Goal: Obtain resource: Download file/media

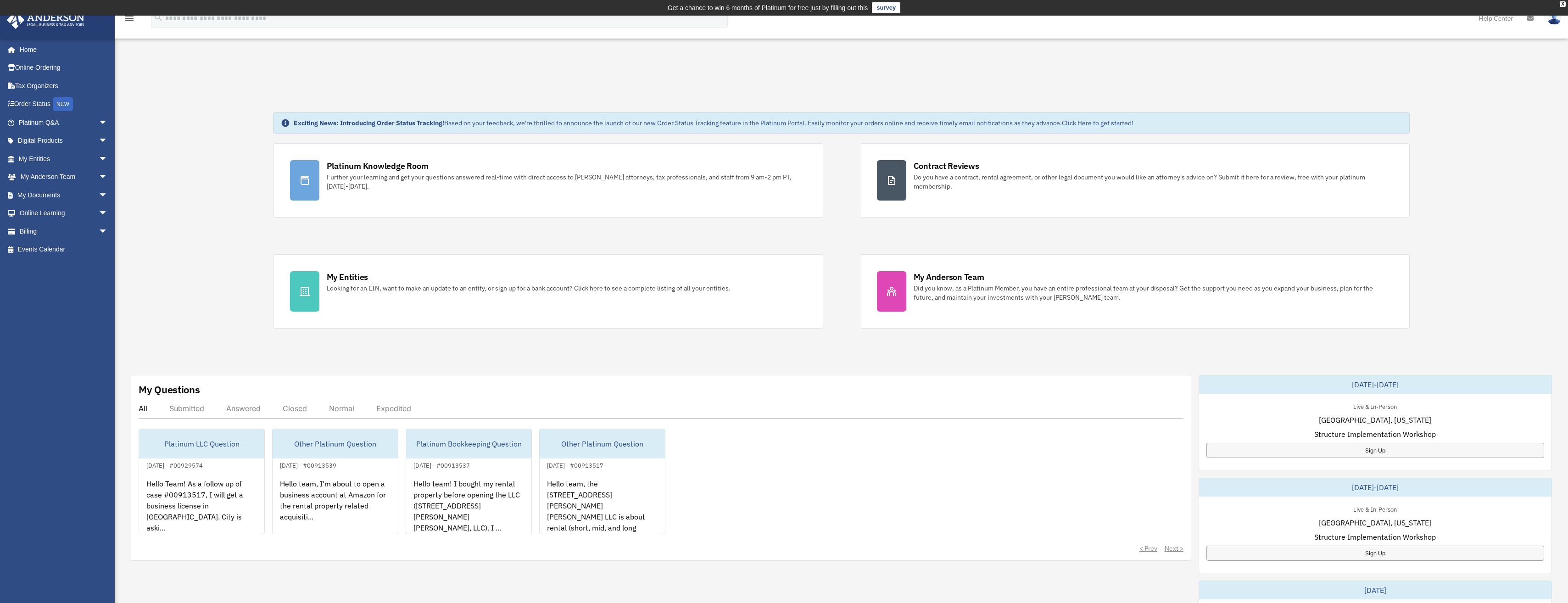
click at [44, 193] on link "My Documents arrow_drop_down" at bounding box center [64, 195] width 115 height 18
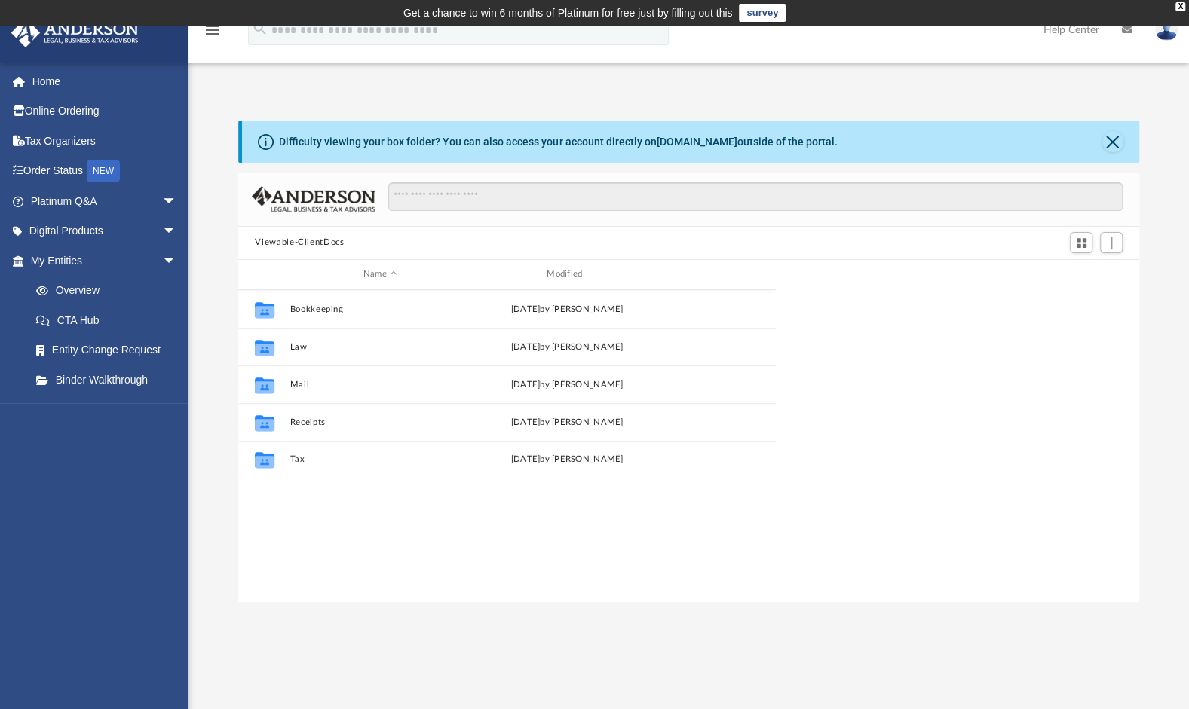
scroll to position [331, 888]
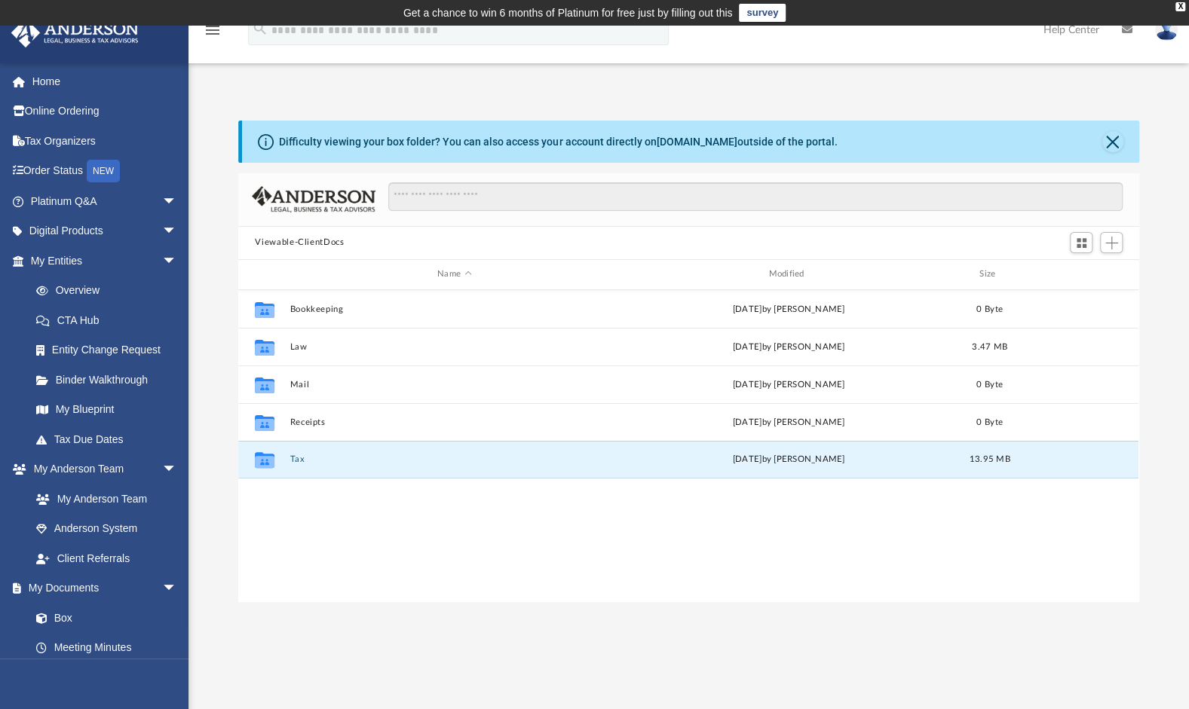
click at [292, 461] on button "Tax" at bounding box center [454, 460] width 328 height 10
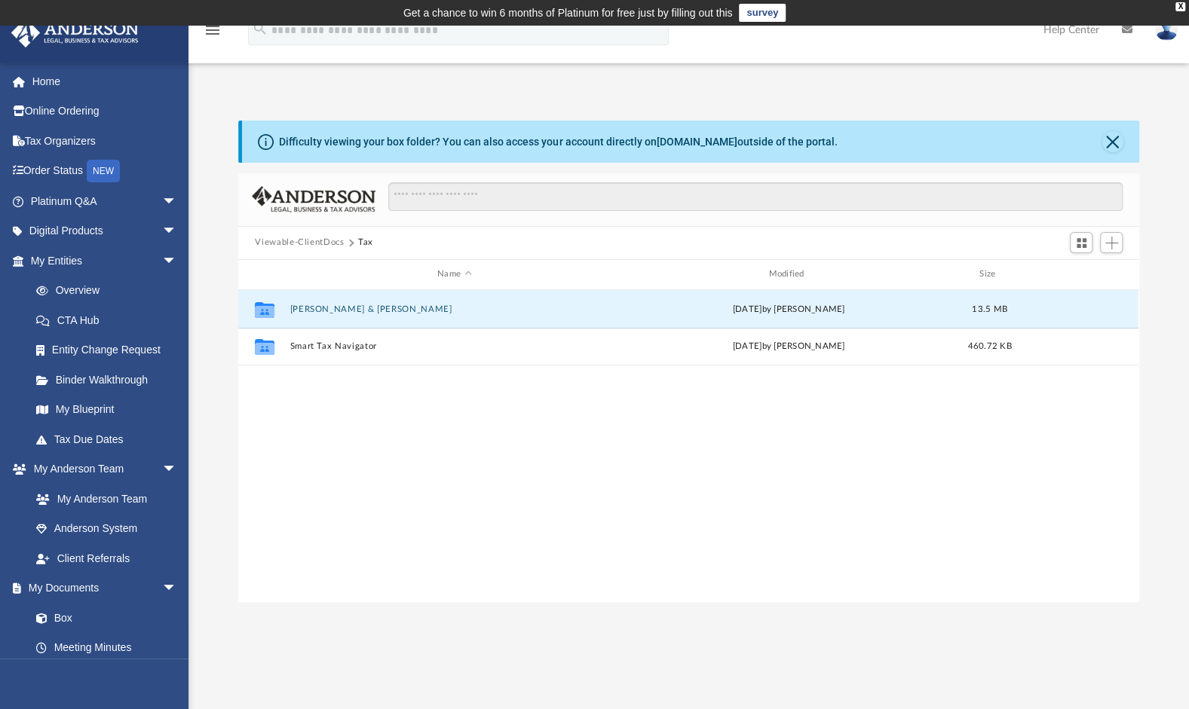
click at [347, 309] on button "[PERSON_NAME] & [PERSON_NAME]" at bounding box center [454, 310] width 328 height 10
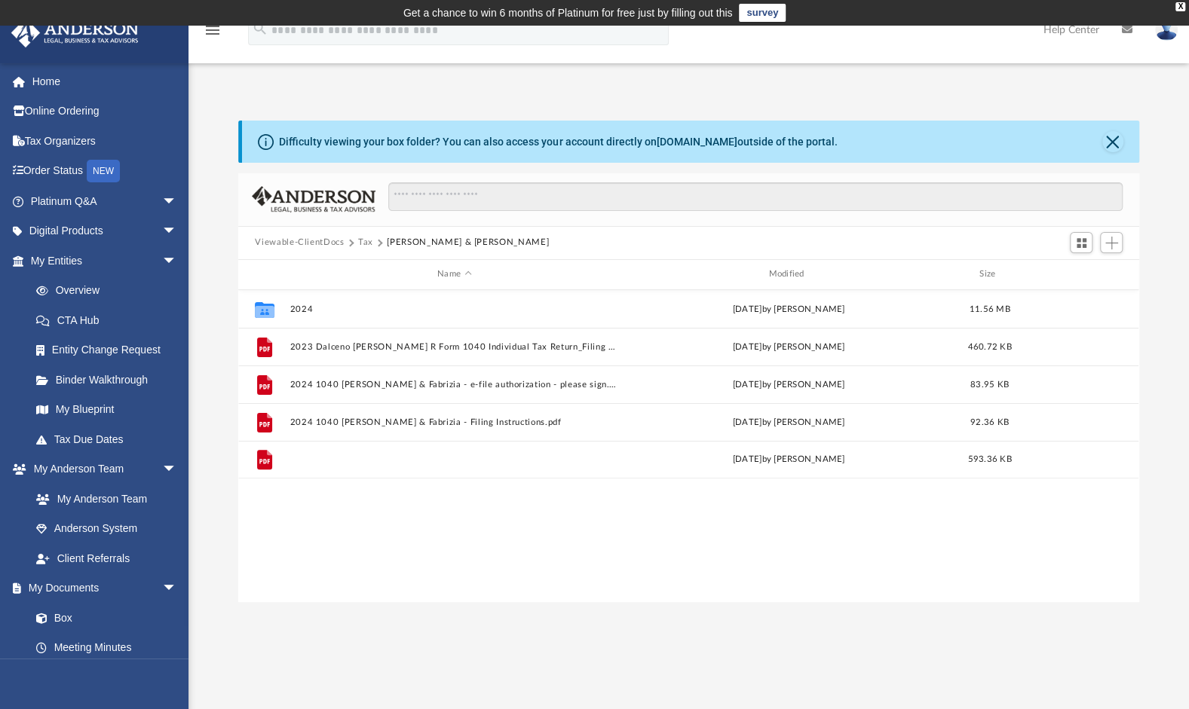
click at [471, 458] on button "2024 1040 [PERSON_NAME] & Fabrizia - Review Copy.pdf" at bounding box center [454, 460] width 328 height 10
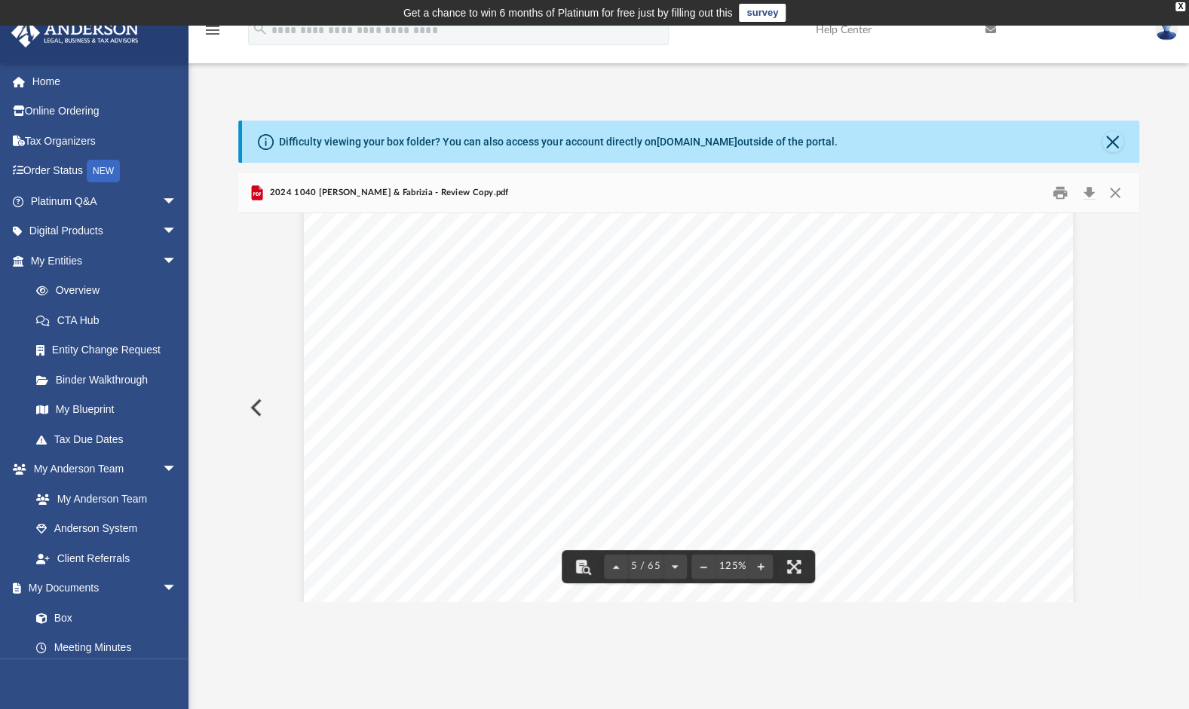
scroll to position [3920, 0]
